Goal: Task Accomplishment & Management: Manage account settings

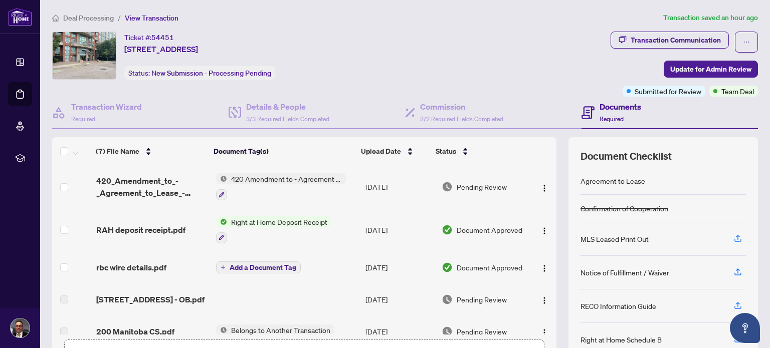
click at [95, 16] on span "Deal Processing" at bounding box center [88, 18] width 51 height 9
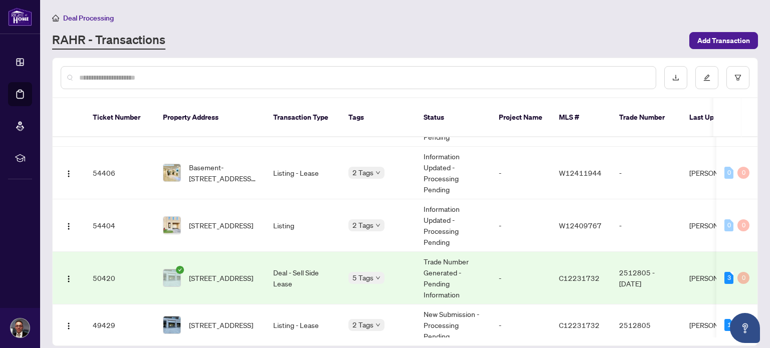
scroll to position [100, 0]
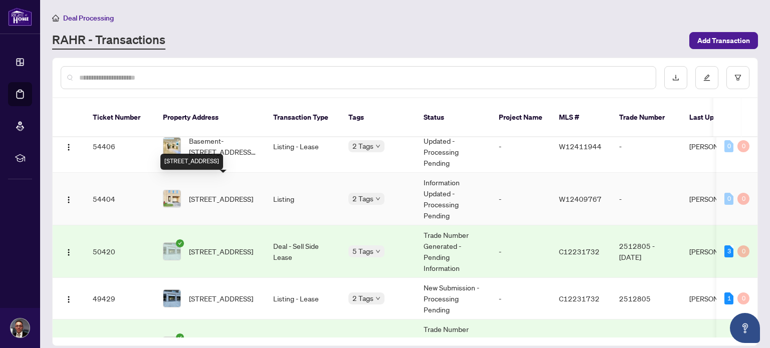
click at [214, 194] on span "[STREET_ADDRESS]" at bounding box center [221, 199] width 64 height 11
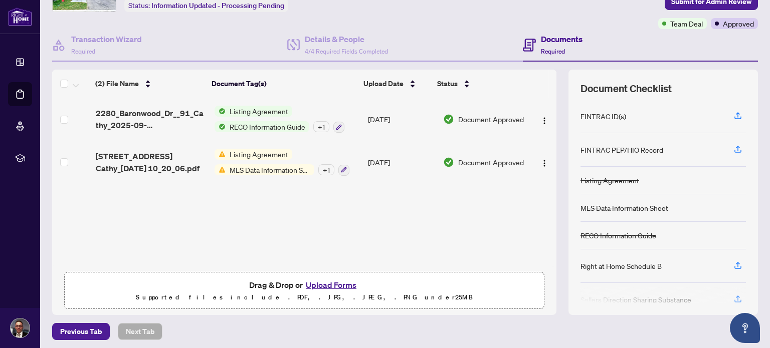
scroll to position [71, 0]
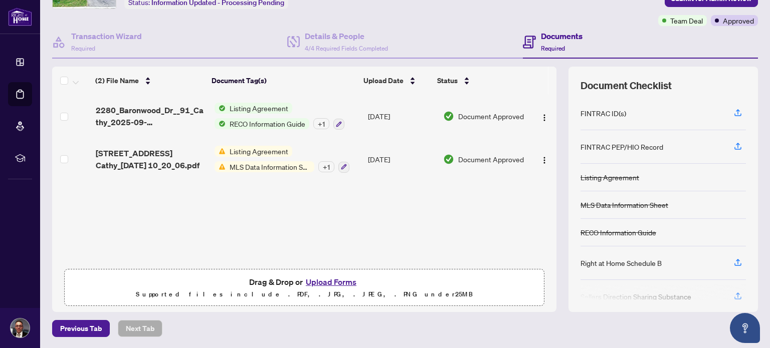
click at [313, 284] on button "Upload Forms" at bounding box center [331, 282] width 57 height 13
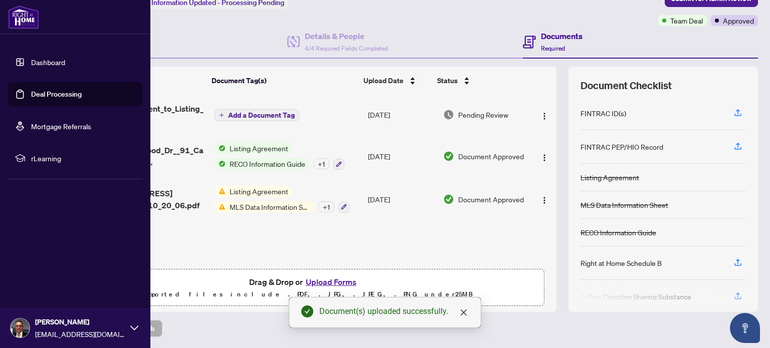
click at [34, 61] on link "Dashboard" at bounding box center [48, 62] width 34 height 9
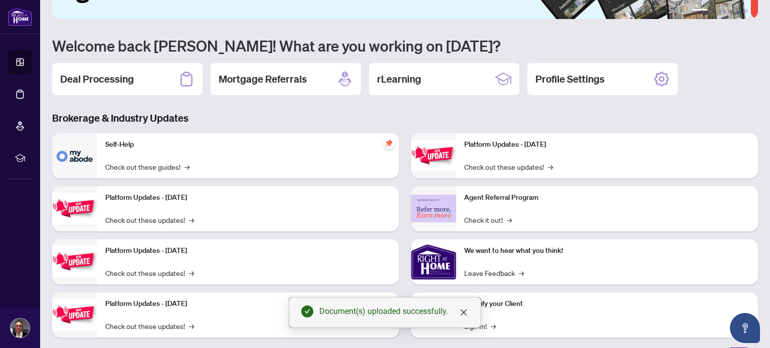
click at [278, 114] on h3 "Brokerage & Industry Updates" at bounding box center [405, 118] width 706 height 14
